Goal: Task Accomplishment & Management: Complete application form

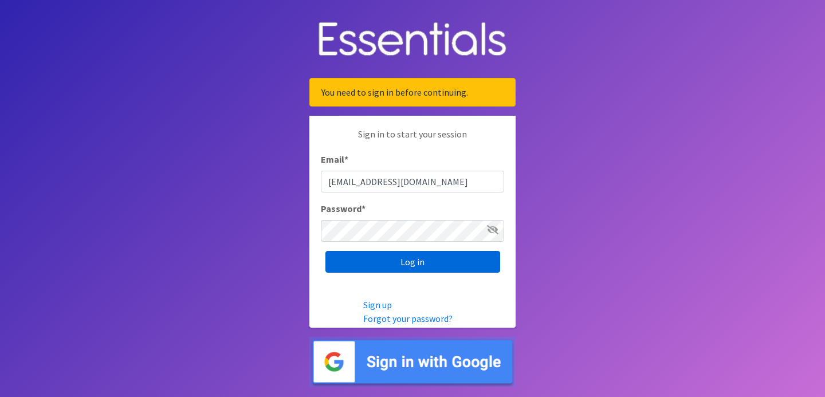
type input "[EMAIL_ADDRESS][DOMAIN_NAME]"
click at [393, 271] on input "Log in" at bounding box center [413, 262] width 175 height 22
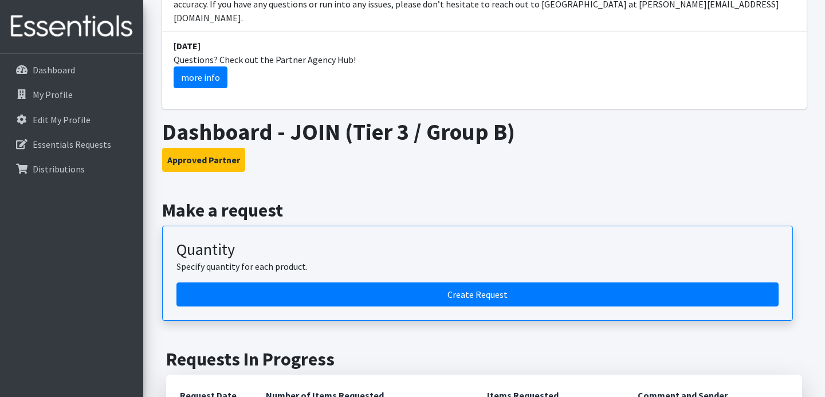
scroll to position [230, 0]
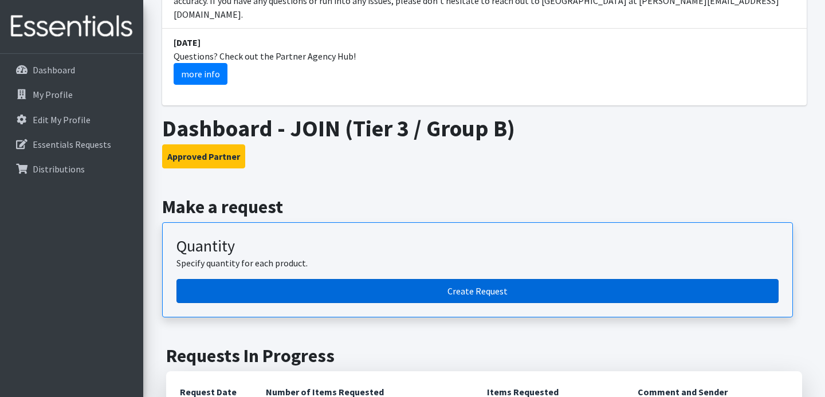
click at [393, 279] on link "Create Request" at bounding box center [478, 291] width 602 height 24
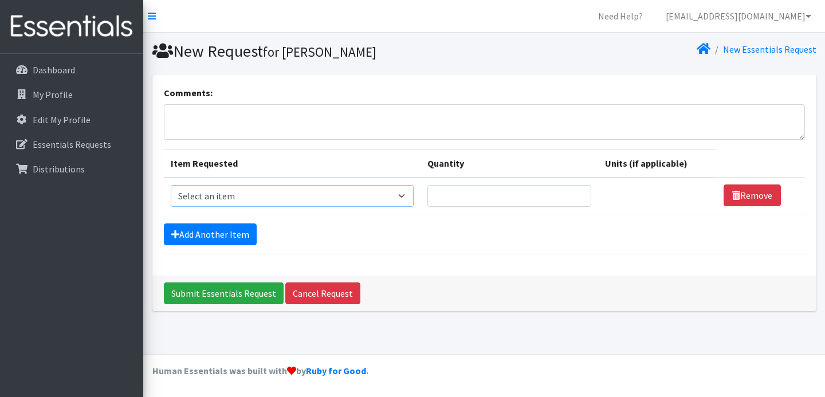
click at [171, 185] on select "Select an item Adult Briefs (Large, approx. 38"-56") Adult Briefs (Medium, appr…" at bounding box center [292, 196] width 243 height 22
select select "1187"
click option "Kids (Size 0/NB)" at bounding box center [0, 0] width 0 height 0
click at [568, 195] on input "1" at bounding box center [504, 196] width 161 height 22
click at [568, 195] on input "2" at bounding box center [504, 196] width 161 height 22
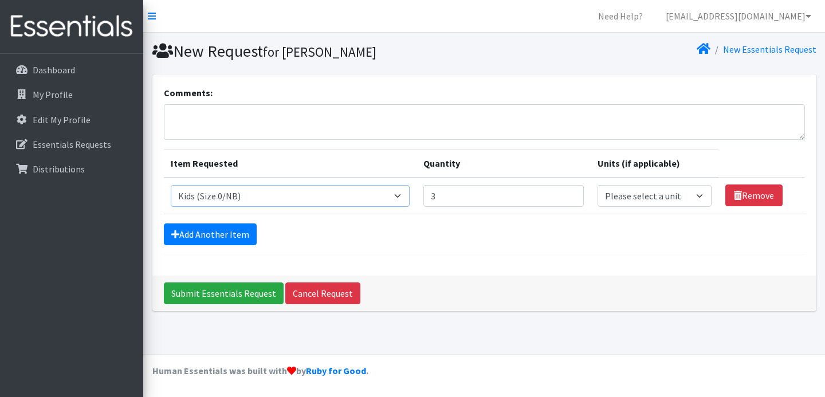
click at [568, 195] on input "3" at bounding box center [504, 196] width 161 height 22
click at [568, 195] on input "4" at bounding box center [504, 196] width 161 height 22
click at [568, 195] on input "5" at bounding box center [504, 196] width 161 height 22
click at [568, 195] on input "6" at bounding box center [504, 196] width 161 height 22
click at [568, 195] on input "7" at bounding box center [504, 196] width 161 height 22
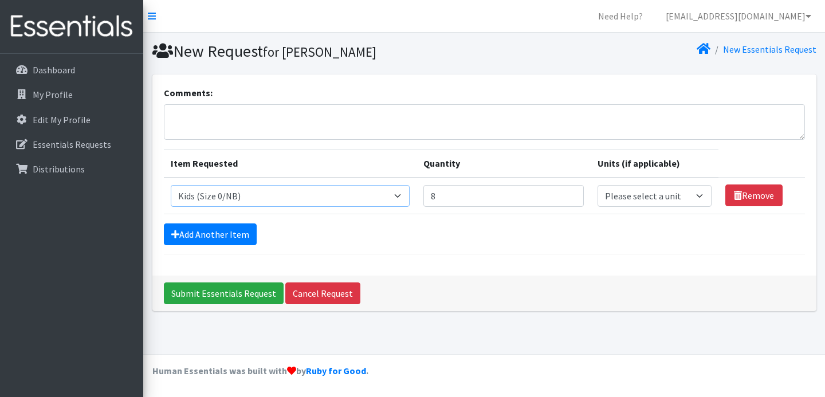
type input "8"
click at [568, 195] on input "8" at bounding box center [504, 196] width 161 height 22
select select "pack"
click option "packs" at bounding box center [0, 0] width 0 height 0
click at [225, 229] on link "Add Another Item" at bounding box center [210, 235] width 93 height 22
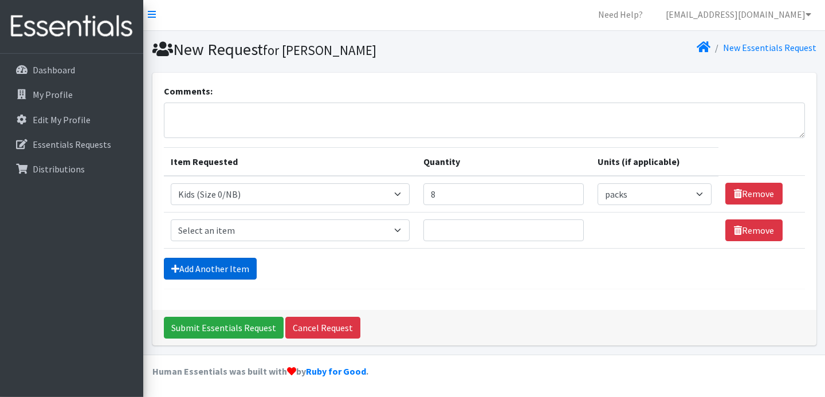
scroll to position [2, 0]
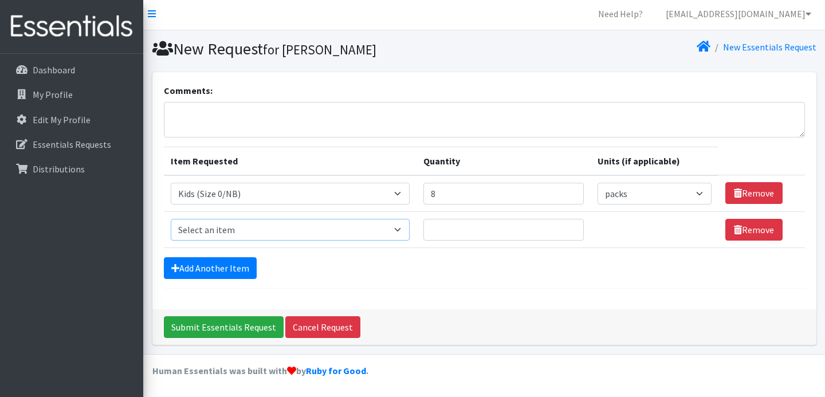
click at [171, 219] on select "Select an item Adult Briefs (Large, approx. 38"-56") Adult Briefs (Medium, appr…" at bounding box center [290, 230] width 239 height 22
select select "1182"
click option "Kids (Size 1)" at bounding box center [0, 0] width 0 height 0
click at [522, 230] on input "Quantity" at bounding box center [504, 230] width 161 height 22
type input "1"
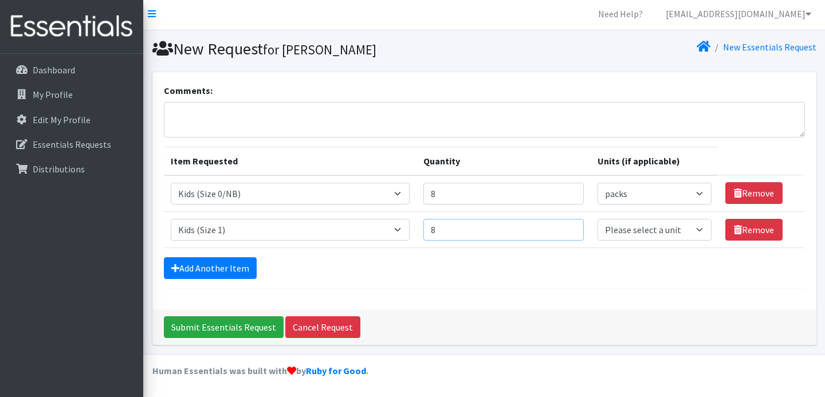
type input "8"
select select "pack"
click option "packs" at bounding box center [0, 0] width 0 height 0
click at [222, 265] on link "Add Another Item" at bounding box center [210, 268] width 93 height 22
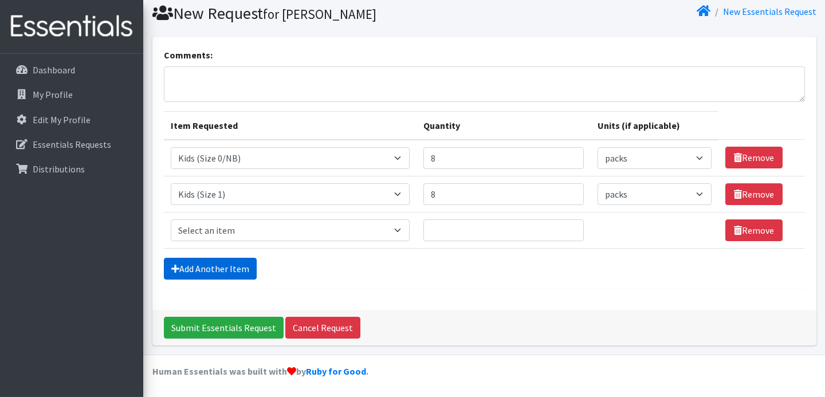
scroll to position [38, 0]
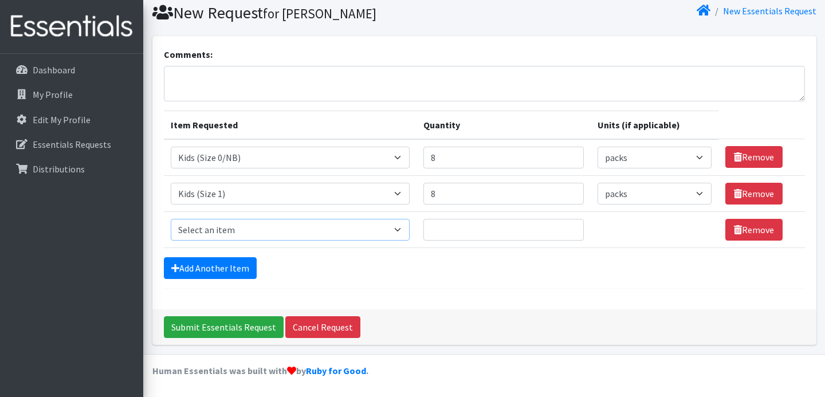
click at [171, 219] on select "Select an item Adult Briefs (Large, approx. 38"-56") Adult Briefs (Medium, appr…" at bounding box center [290, 230] width 239 height 22
select select "1183"
click option "Kids (Size 2)" at bounding box center [0, 0] width 0 height 0
click at [486, 229] on input "Quantity" at bounding box center [504, 230] width 161 height 22
type input "8"
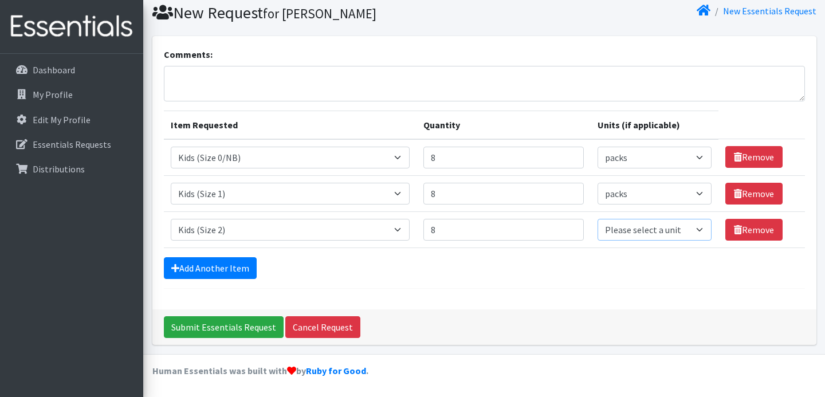
select select "pack"
click option "packs" at bounding box center [0, 0] width 0 height 0
click at [223, 262] on link "Add Another Item" at bounding box center [210, 268] width 93 height 22
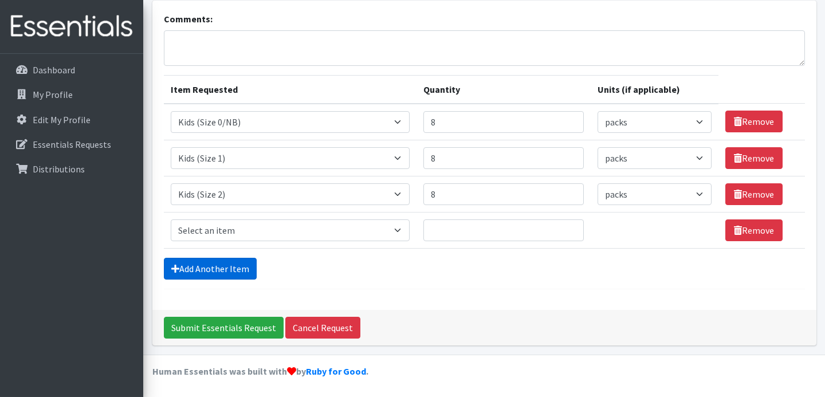
scroll to position [75, 0]
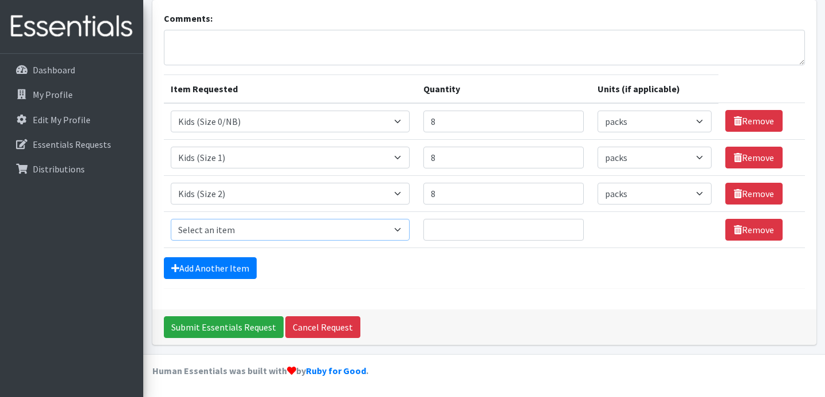
click at [171, 219] on select "Select an item Adult Briefs (Large, approx. 38"-56") Adult Briefs (Medium, appr…" at bounding box center [290, 230] width 239 height 22
click option "Kids (Size 4)" at bounding box center [0, 0] width 0 height 0
click at [171, 219] on select "Select an item Adult Briefs (Large, approx. 38"-56") Adult Briefs (Medium, appr…" at bounding box center [290, 230] width 239 height 22
select select "1186"
click option "Kids (Size 3)" at bounding box center [0, 0] width 0 height 0
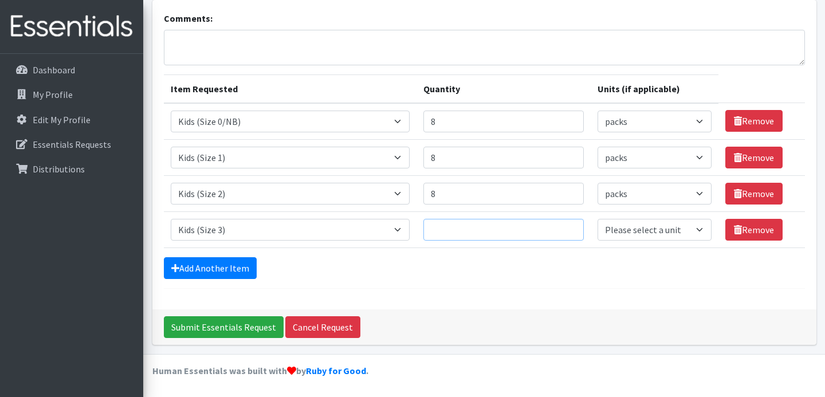
click at [512, 224] on input "Quantity" at bounding box center [504, 230] width 161 height 22
type input "10"
select select "pack"
click option "packs" at bounding box center [0, 0] width 0 height 0
click at [239, 263] on link "Add Another Item" at bounding box center [210, 268] width 93 height 22
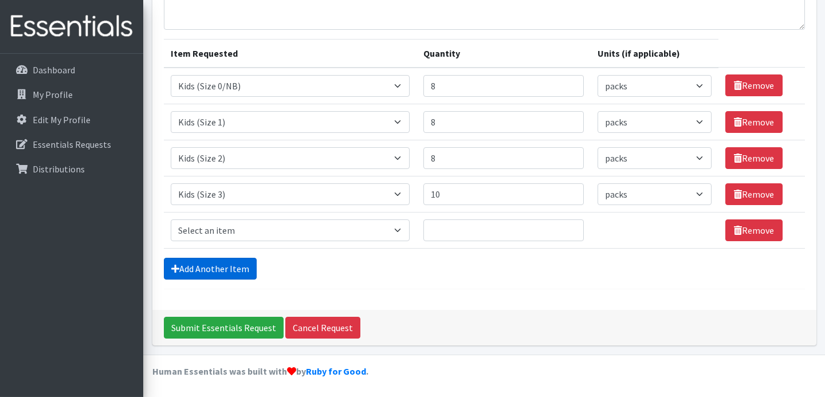
scroll to position [111, 0]
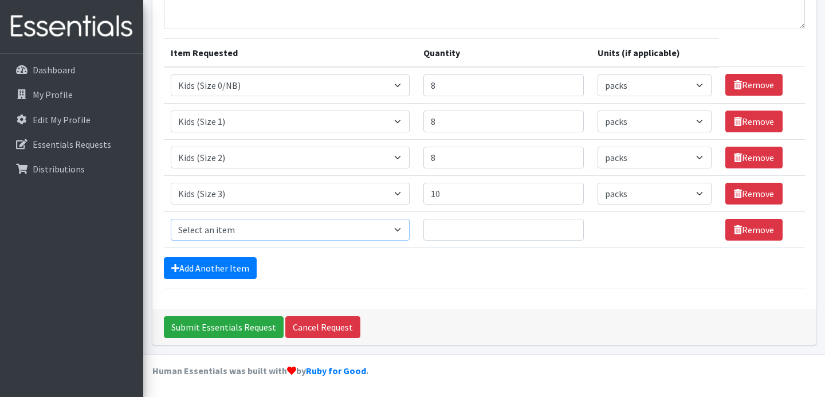
click at [171, 219] on select "Select an item Adult Briefs (Large, approx. 38"-56") Adult Briefs (Medium, appr…" at bounding box center [290, 230] width 239 height 22
select select "1161"
click option "Kids (Size 4)" at bounding box center [0, 0] width 0 height 0
click at [454, 228] on input "Quantity" at bounding box center [504, 230] width 161 height 22
type input "10"
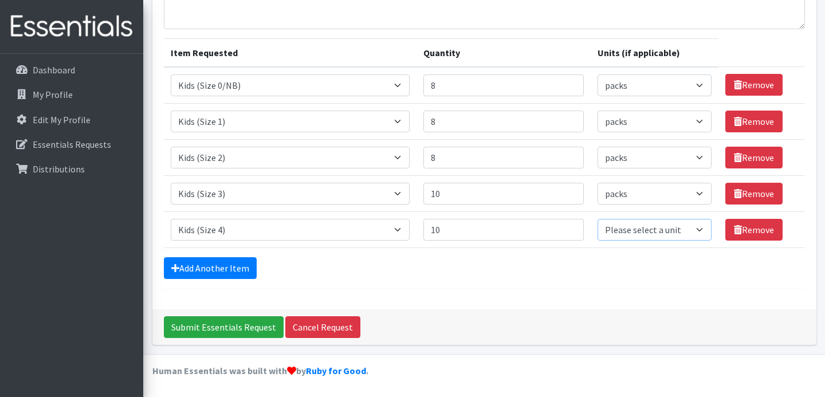
select select "pack"
click option "packs" at bounding box center [0, 0] width 0 height 0
click at [194, 267] on link "Add Another Item" at bounding box center [210, 268] width 93 height 22
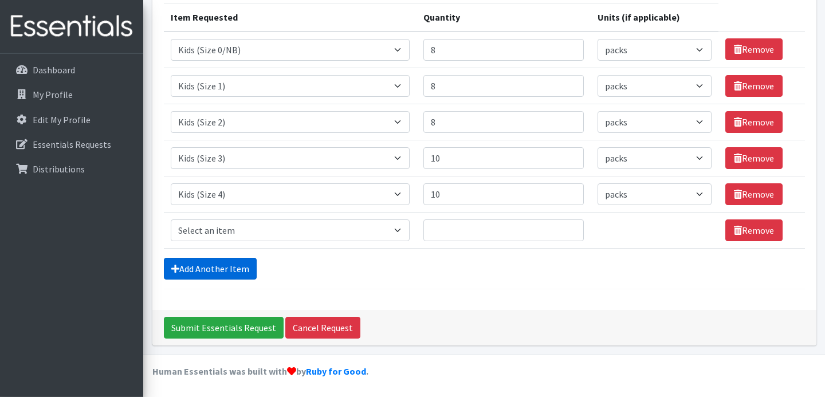
scroll to position [147, 0]
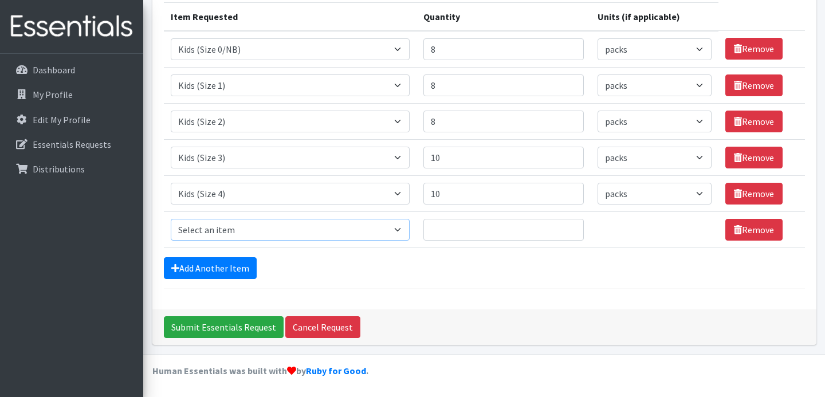
click at [171, 219] on select "Select an item Adult Briefs (Large, approx. 38"-56") Adult Briefs (Medium, appr…" at bounding box center [290, 230] width 239 height 22
select select "1162"
click option "Kids (Size 5)" at bounding box center [0, 0] width 0 height 0
click at [464, 230] on input "Quantity" at bounding box center [504, 230] width 161 height 22
type input "10"
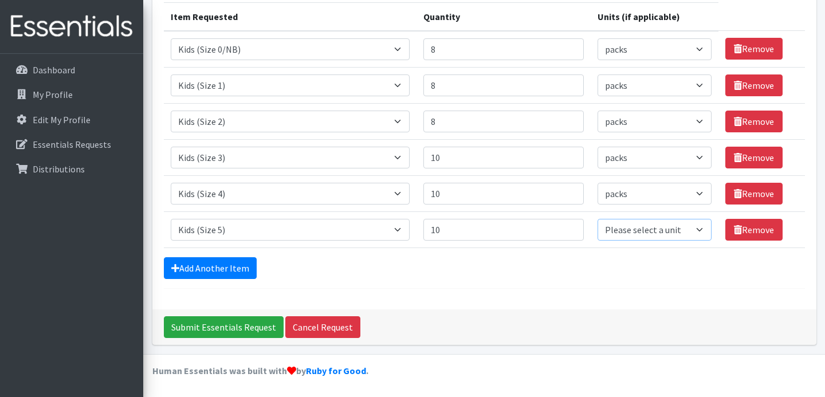
select select "pack"
click option "packs" at bounding box center [0, 0] width 0 height 0
click at [195, 275] on link "Add Another Item" at bounding box center [210, 268] width 93 height 22
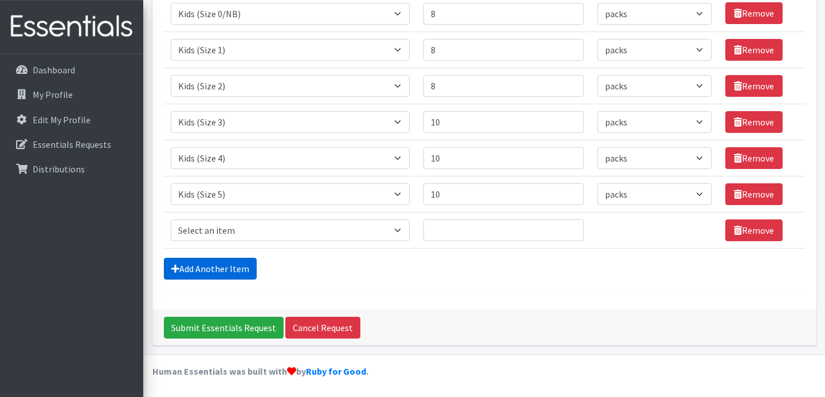
scroll to position [183, 0]
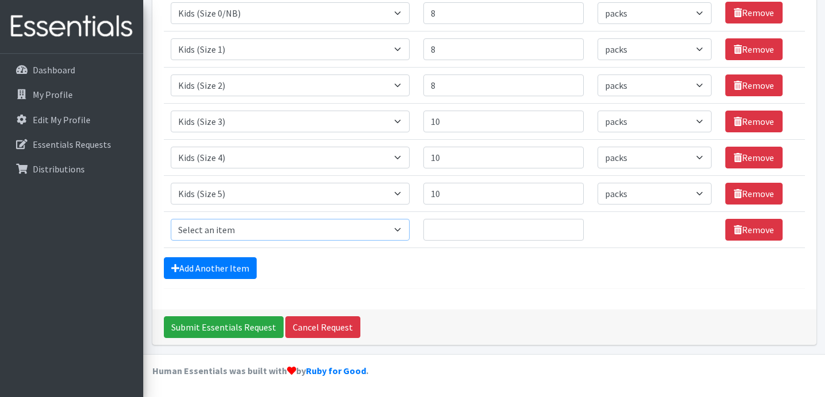
click at [171, 219] on select "Select an item Adult Briefs (Large, approx. 38"-56") Adult Briefs (Medium, appr…" at bounding box center [290, 230] width 239 height 22
select select "1164"
click option "Kids (Size 6)" at bounding box center [0, 0] width 0 height 0
click at [472, 230] on input "Quantity" at bounding box center [504, 230] width 161 height 22
type input "10"
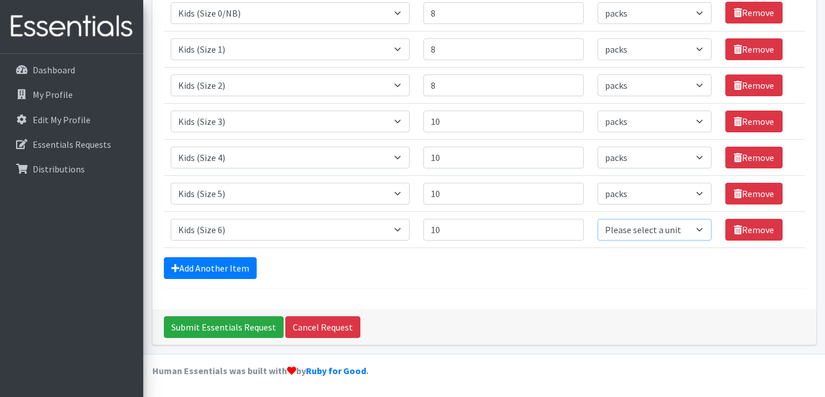
select select "pack"
click option "packs" at bounding box center [0, 0] width 0 height 0
click at [195, 271] on link "Add Another Item" at bounding box center [210, 268] width 93 height 22
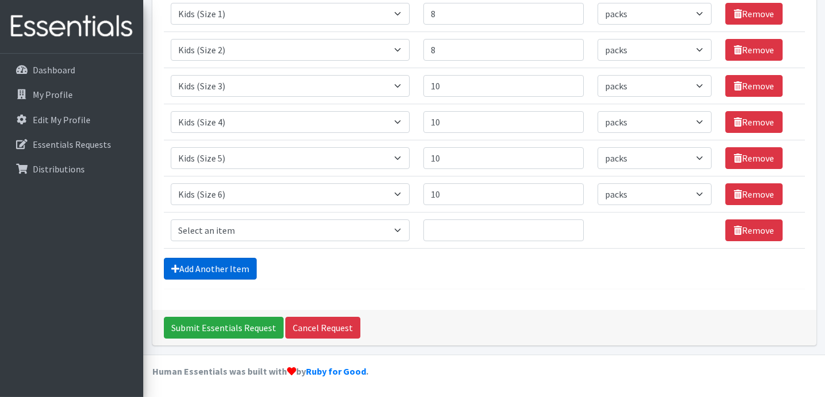
scroll to position [219, 0]
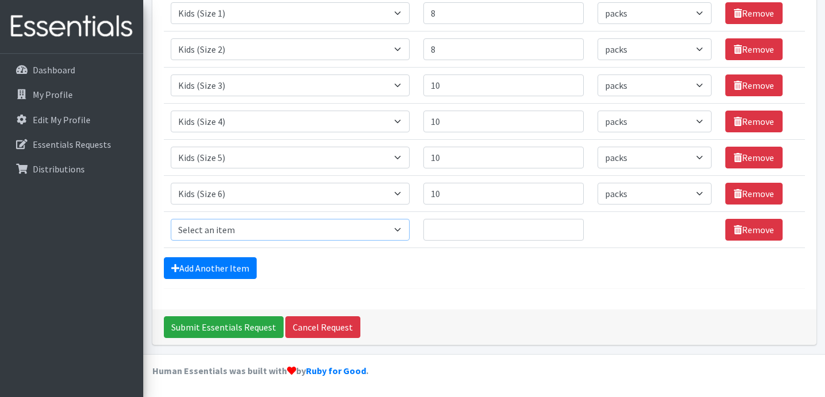
click at [171, 219] on select "Select an item Adult Briefs (Large, approx. 38"-56") Adult Briefs (Medium, appr…" at bounding box center [290, 230] width 239 height 22
select select "1631"
click option "Kids (Size 7)" at bounding box center [0, 0] width 0 height 0
click at [463, 238] on input "Quantity" at bounding box center [504, 230] width 161 height 22
type input "10"
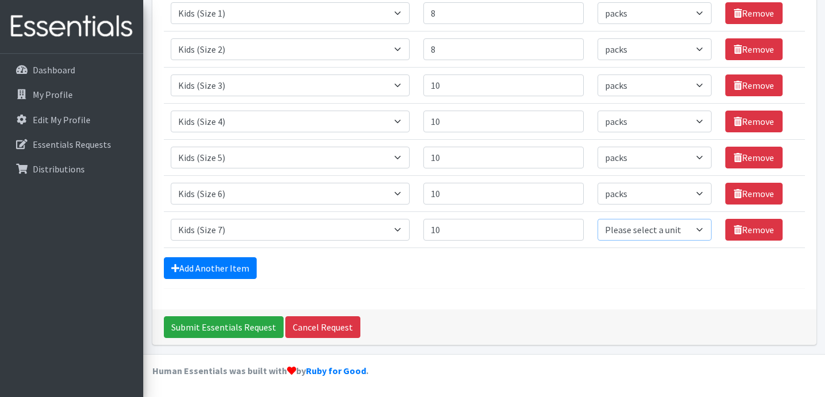
select select "pack"
click option "packs" at bounding box center [0, 0] width 0 height 0
click at [207, 272] on link "Add Another Item" at bounding box center [210, 268] width 93 height 22
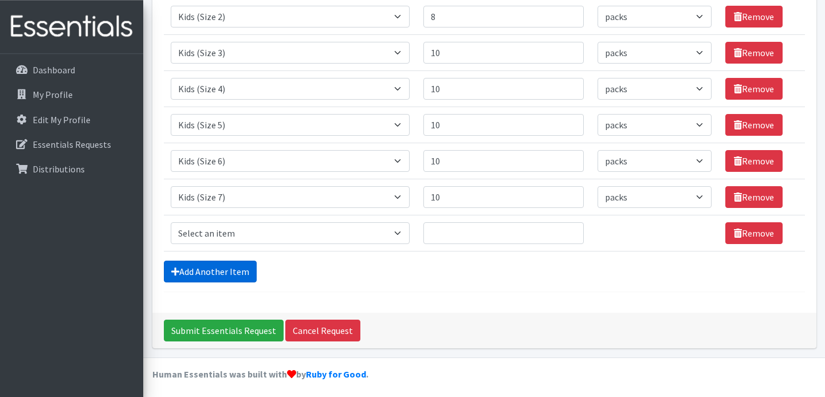
scroll to position [255, 0]
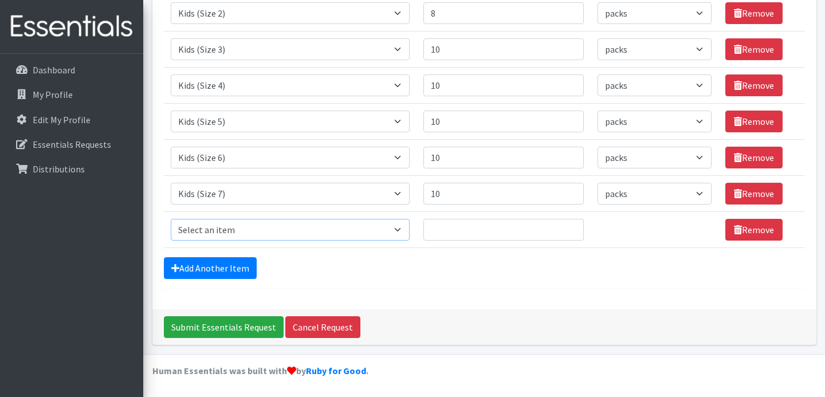
click at [171, 219] on select "Select an item Adult Briefs (Large, approx. 38"-56") Adult Briefs (Medium, appr…" at bounding box center [290, 230] width 239 height 22
select select "1626"
click option "Wipes (Adult) - Single Pack (Upon Availability)" at bounding box center [0, 0] width 0 height 0
click at [469, 225] on input "Quantity" at bounding box center [504, 230] width 161 height 22
type input "1"
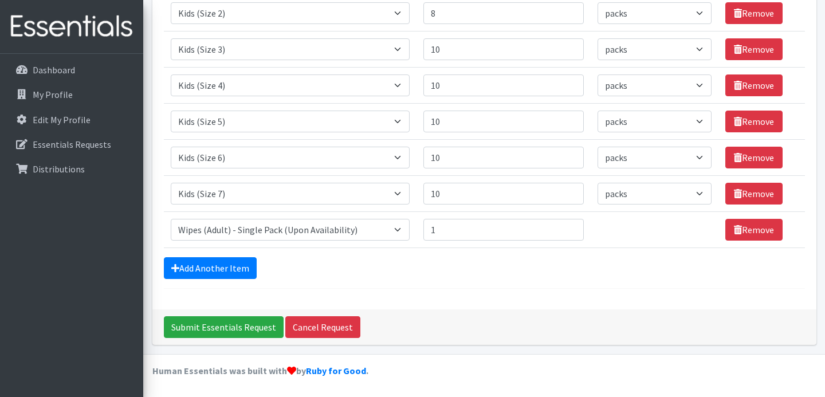
click at [457, 260] on div "Add Another Item" at bounding box center [484, 268] width 641 height 22
click at [226, 265] on link "Add Another Item" at bounding box center [210, 268] width 93 height 22
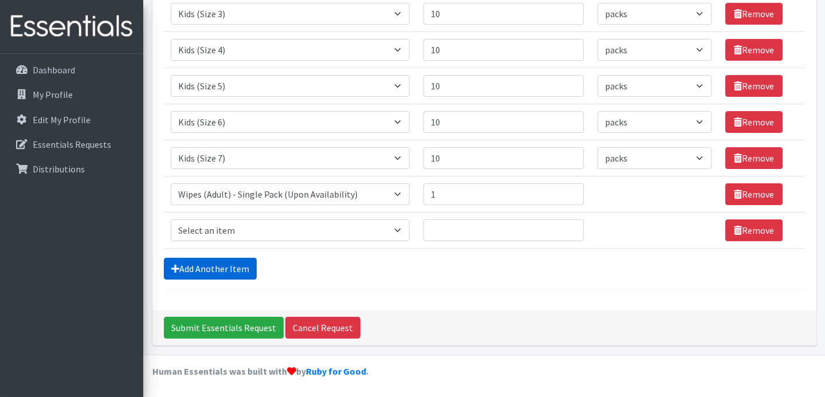
scroll to position [291, 0]
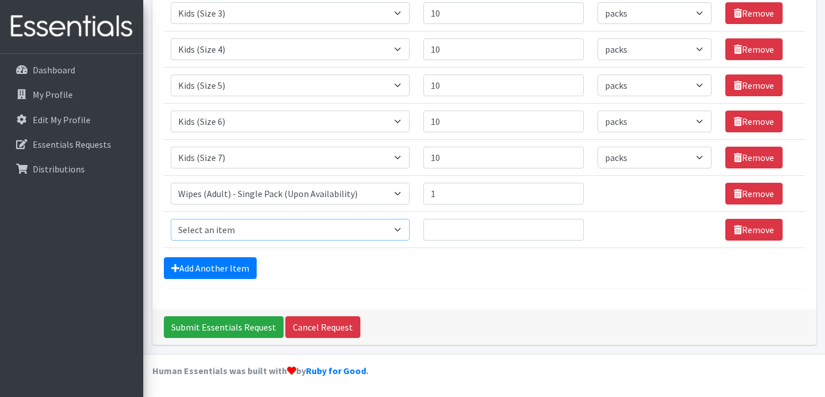
click at [171, 219] on select "Select an item Adult Briefs (Large, approx. 38"-56") Adult Briefs (Medium, appr…" at bounding box center [290, 230] width 239 height 22
select select "1167"
click option "Adult Briefs (Medium, approx. 32"-54")" at bounding box center [0, 0] width 0 height 0
click at [511, 233] on input "Quantity" at bounding box center [504, 230] width 161 height 22
click at [566, 228] on input "1" at bounding box center [504, 230] width 161 height 22
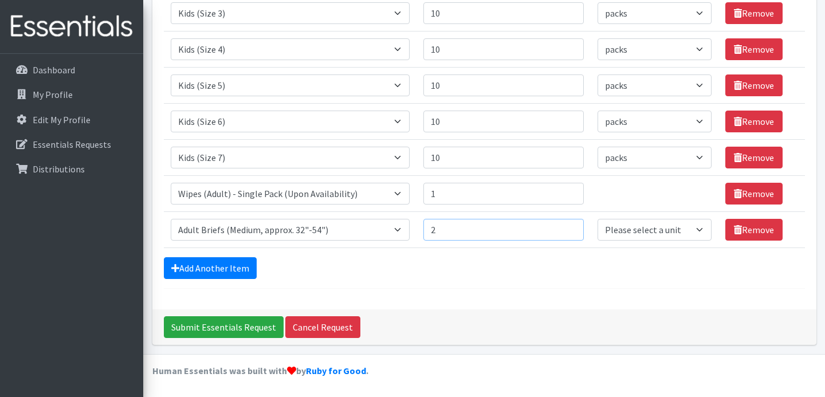
click at [566, 228] on input "2" at bounding box center [504, 230] width 161 height 22
type input "3"
click at [566, 228] on input "3" at bounding box center [504, 230] width 161 height 22
select select "pack"
click option "packs" at bounding box center [0, 0] width 0 height 0
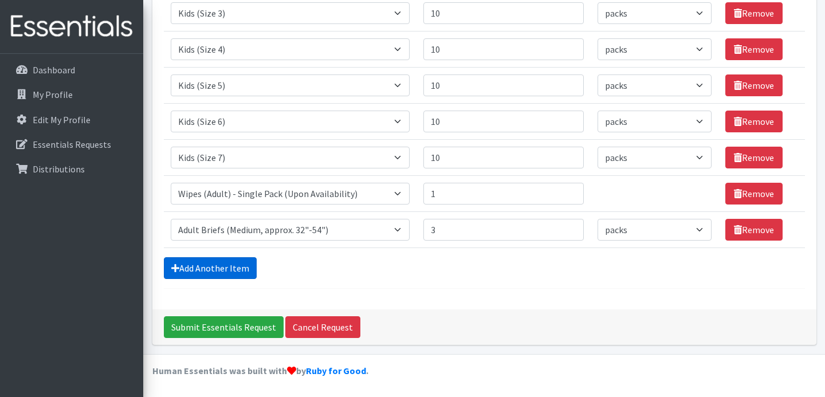
click at [229, 268] on link "Add Another Item" at bounding box center [210, 268] width 93 height 22
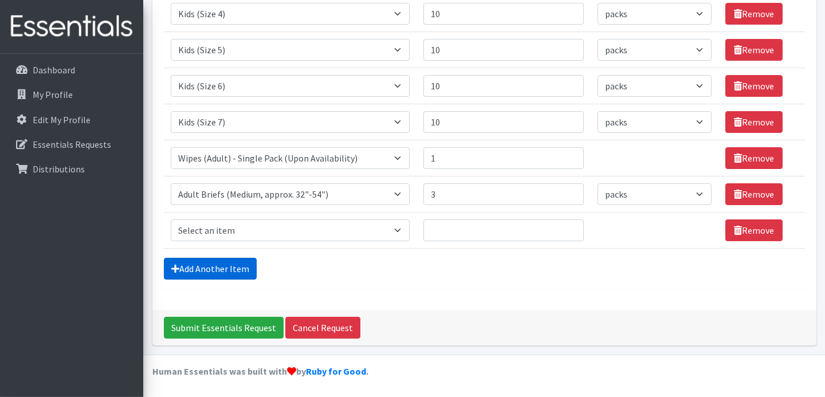
scroll to position [327, 0]
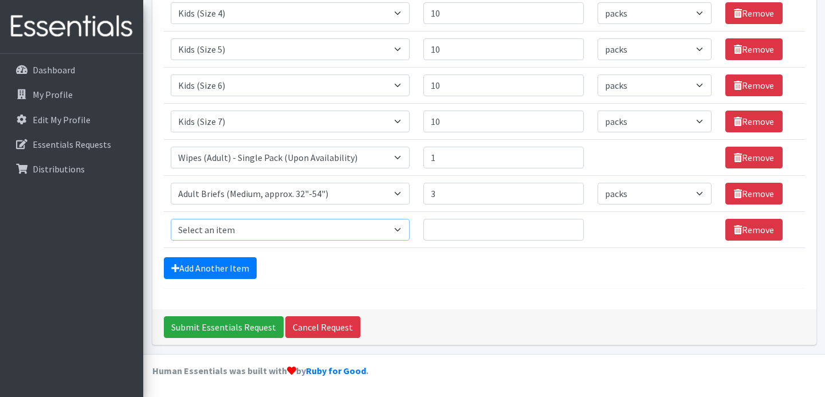
click at [171, 219] on select "Select an item Adult Briefs (Large, approx. 38"-56") Adult Briefs (Medium, appr…" at bounding box center [290, 230] width 239 height 22
select select "1181"
click option "Adult Briefs (Large, approx. 38"-56")" at bounding box center [0, 0] width 0 height 0
click at [453, 233] on input "Quantity" at bounding box center [504, 230] width 161 height 22
type input "4"
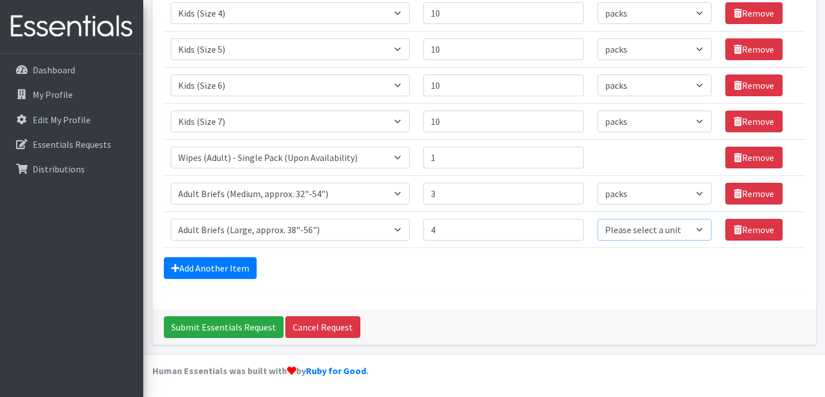
select select "pack"
click option "packs" at bounding box center [0, 0] width 0 height 0
click at [212, 263] on link "Add Another Item" at bounding box center [210, 268] width 93 height 22
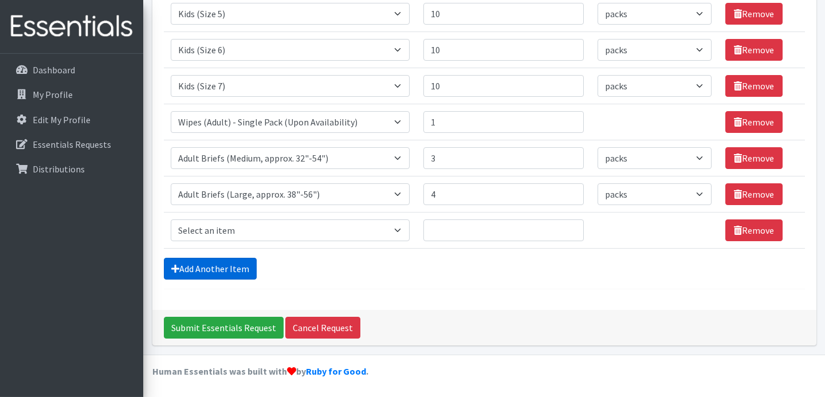
scroll to position [363, 0]
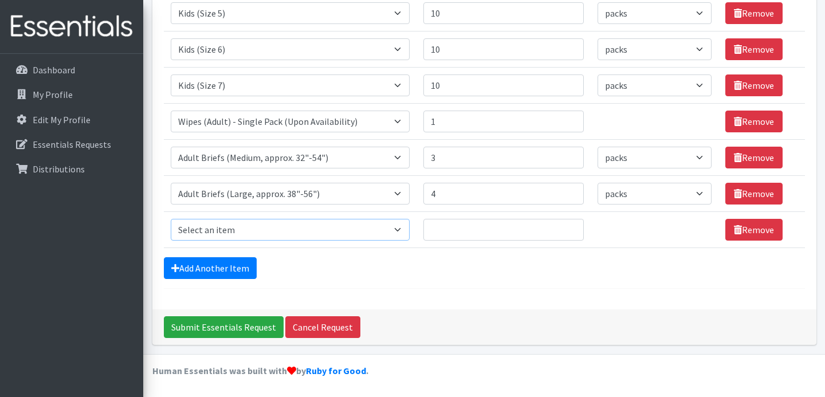
click at [171, 219] on select "Select an item Adult Briefs (Large, approx. 38"-56") Adult Briefs (Medium, appr…" at bounding box center [290, 230] width 239 height 22
select select "4035"
click option "Adult Briefs (X-Large, approx. 58"-68")" at bounding box center [0, 0] width 0 height 0
click at [446, 229] on input "Quantity" at bounding box center [504, 230] width 161 height 22
type input "3"
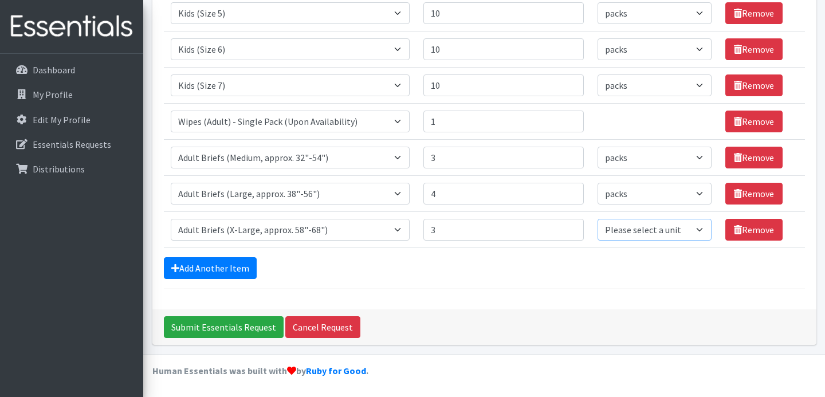
select select "pack"
click option "packs" at bounding box center [0, 0] width 0 height 0
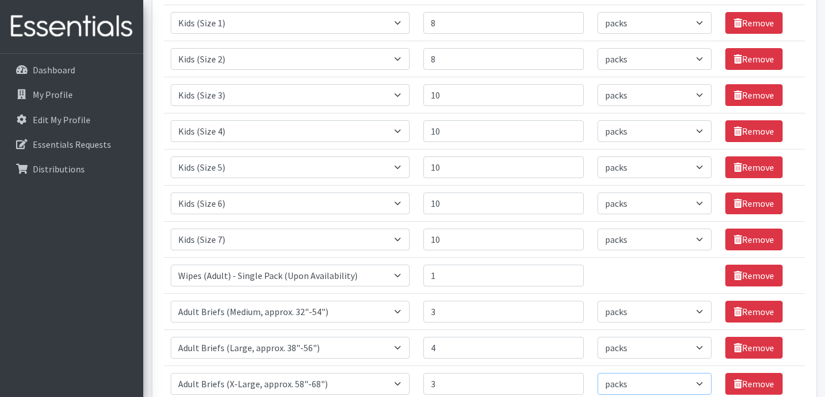
scroll to position [0, 0]
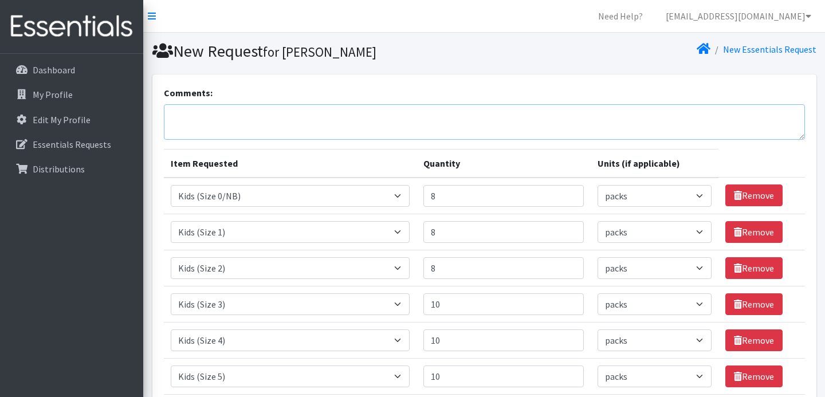
click at [281, 114] on textarea "Comments:" at bounding box center [484, 122] width 641 height 36
click at [268, 109] on textarea "Just noticed" at bounding box center [484, 122] width 641 height 36
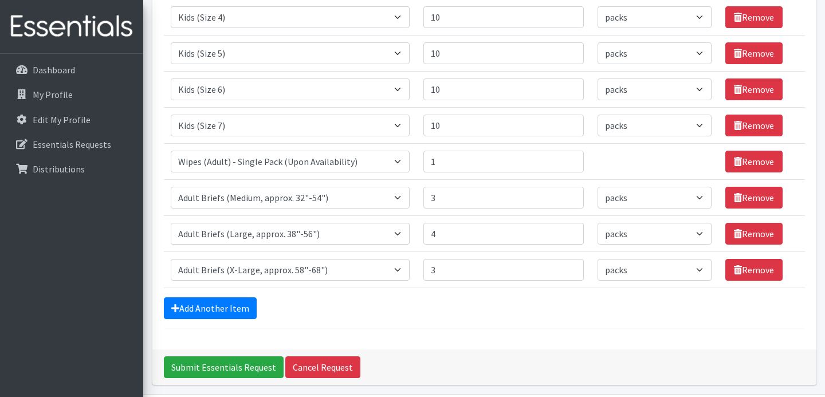
scroll to position [363, 0]
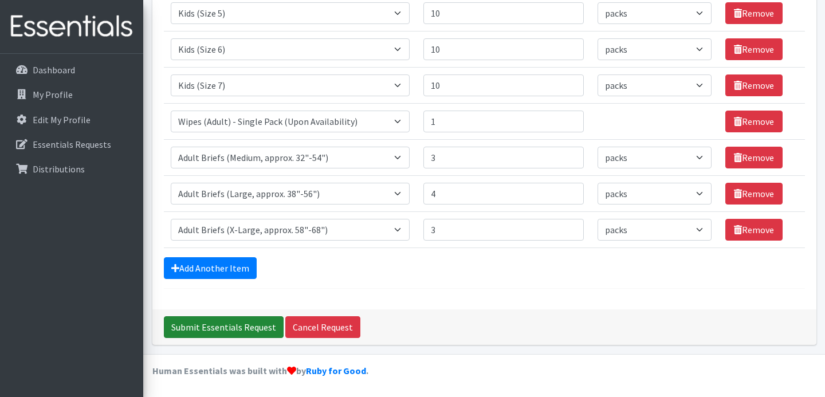
type textarea "Was away from my work computer yesterday sick at home yesterday, so wanted to g…"
click at [203, 328] on input "Submit Essentials Request" at bounding box center [224, 327] width 120 height 22
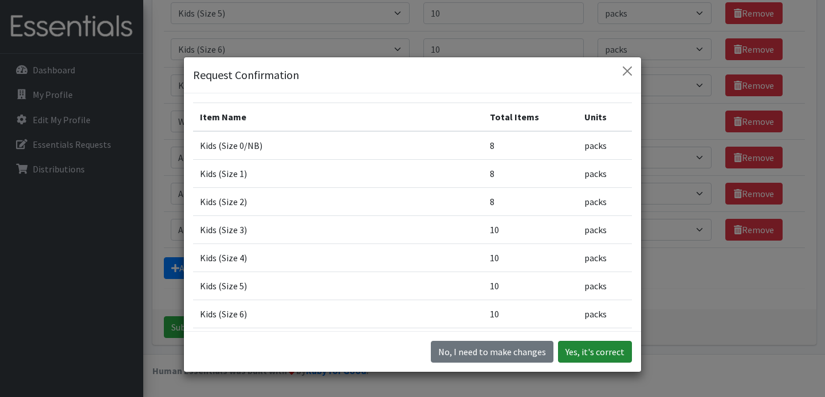
click at [594, 353] on button "Yes, it's correct" at bounding box center [595, 352] width 74 height 22
